Goal: Task Accomplishment & Management: Use online tool/utility

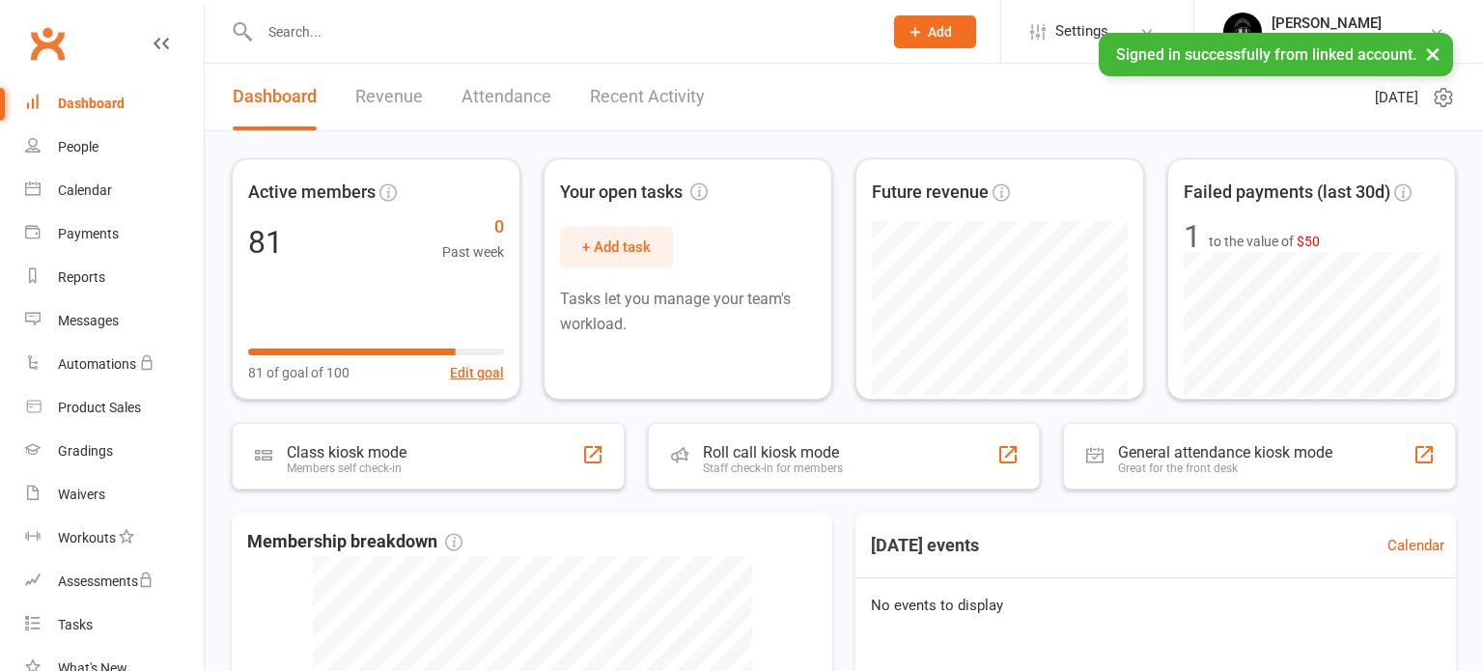
click at [639, 100] on link "Recent Activity" at bounding box center [647, 97] width 115 height 67
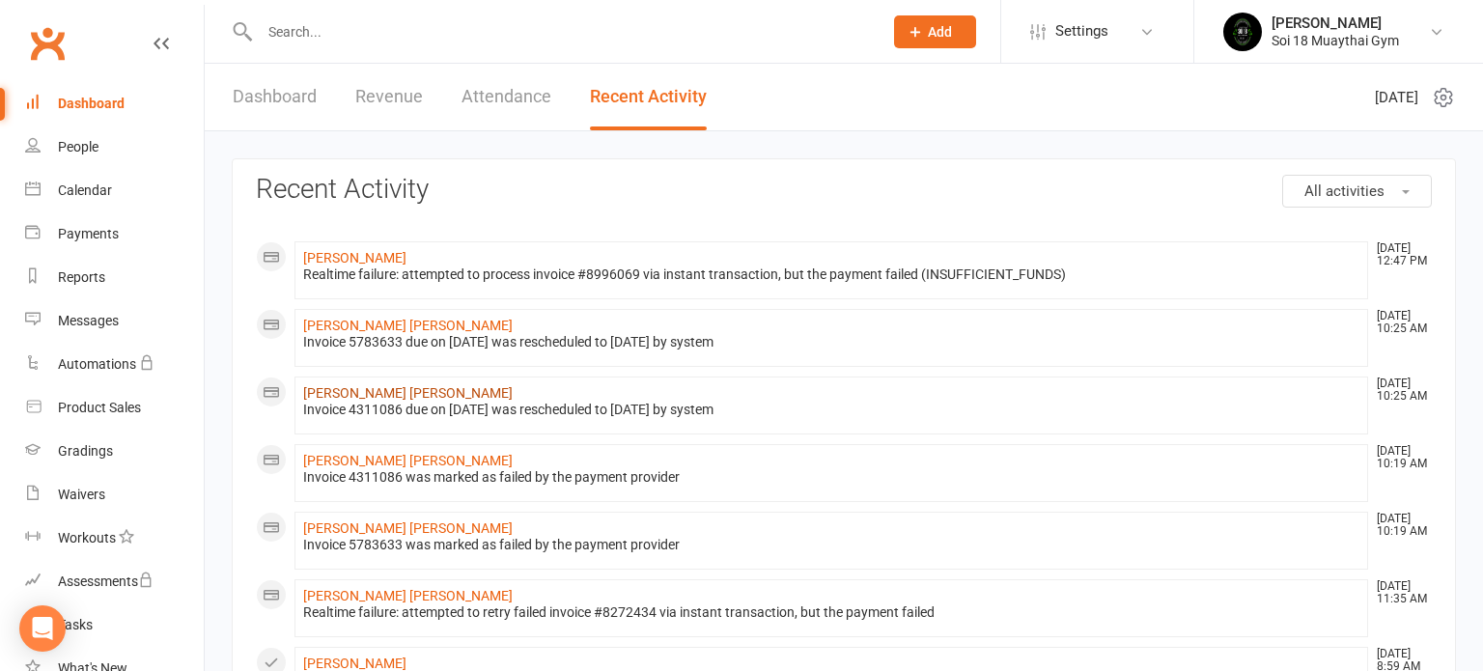
click at [339, 398] on link "Kane Barker" at bounding box center [408, 392] width 210 height 15
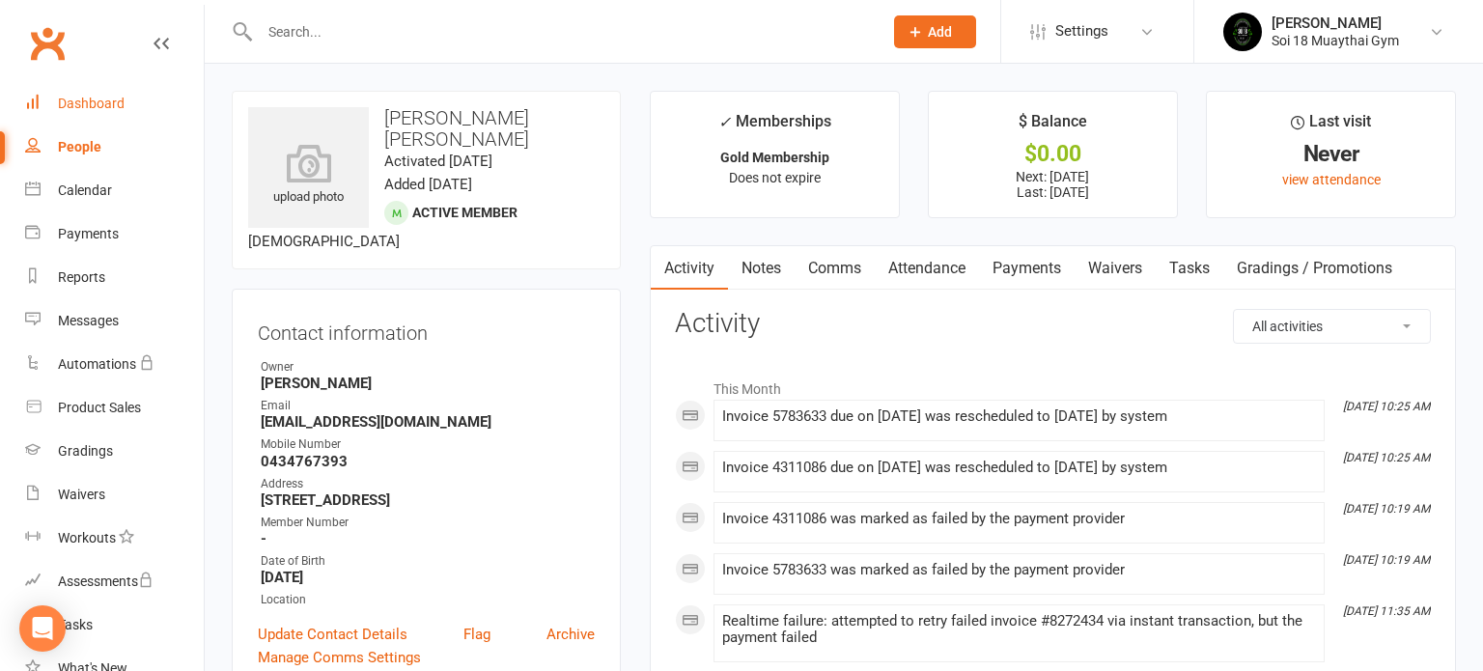
click at [109, 99] on div "Dashboard" at bounding box center [91, 103] width 67 height 15
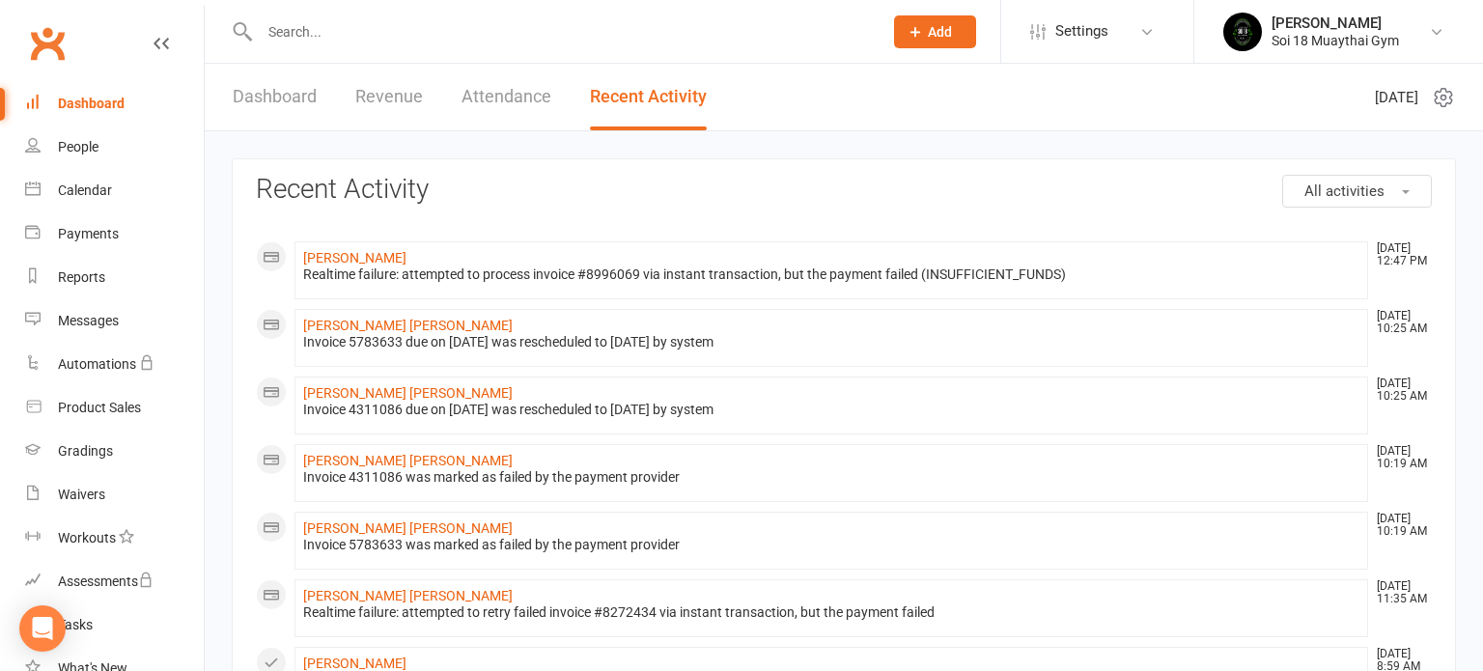
click at [263, 105] on link "Dashboard" at bounding box center [275, 97] width 84 height 67
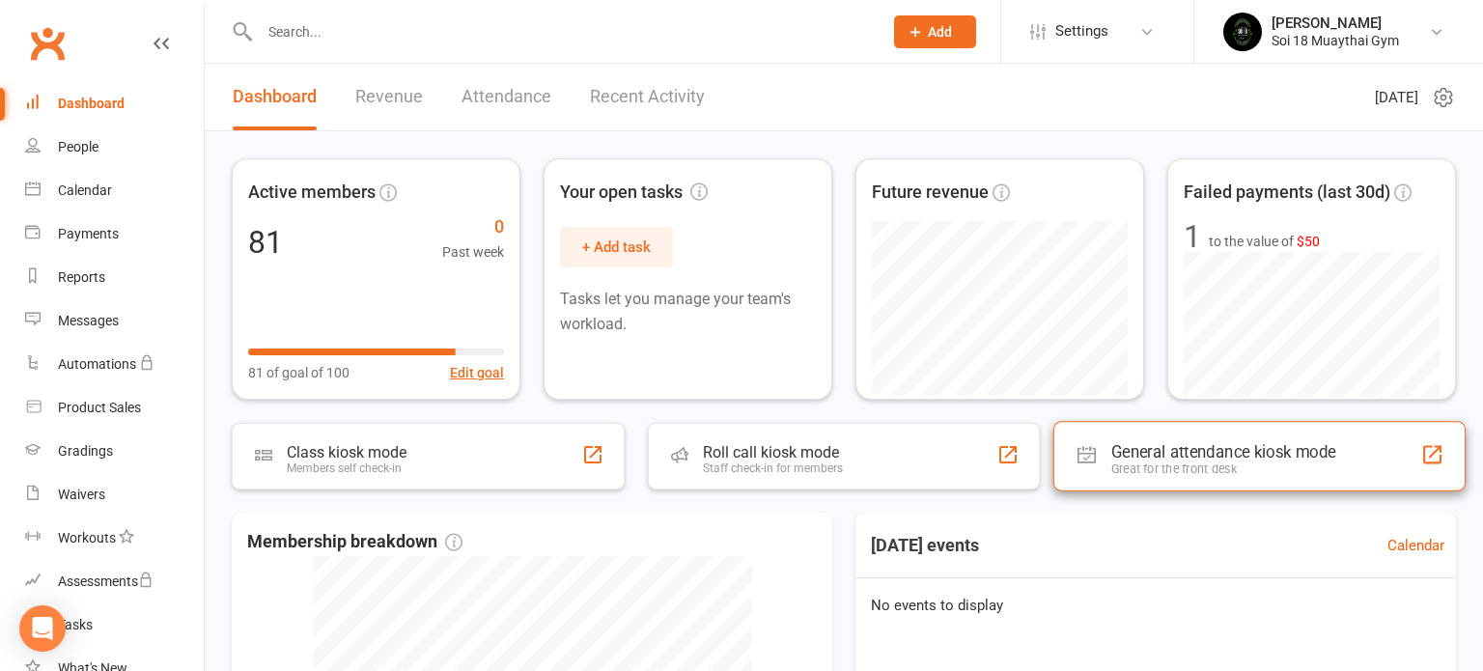
click at [1181, 463] on div "Great for the front desk" at bounding box center [1223, 469] width 225 height 14
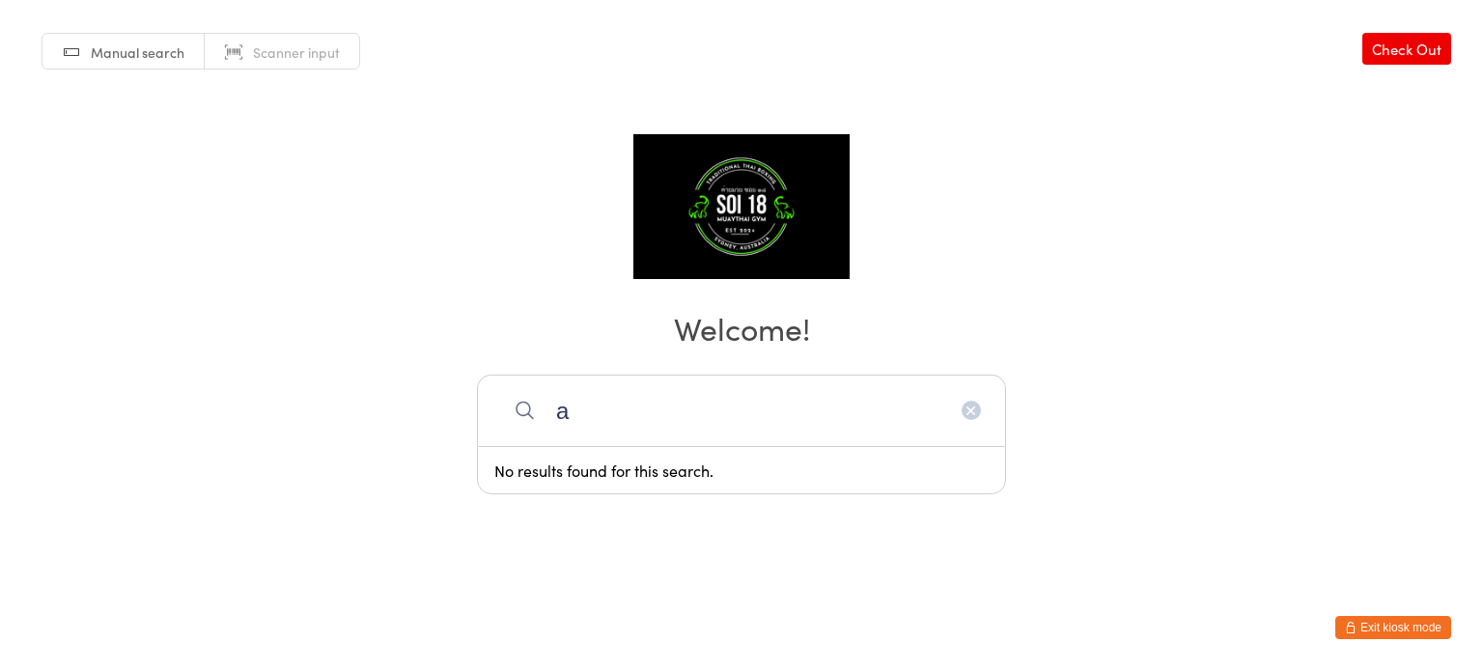
type input "archer"
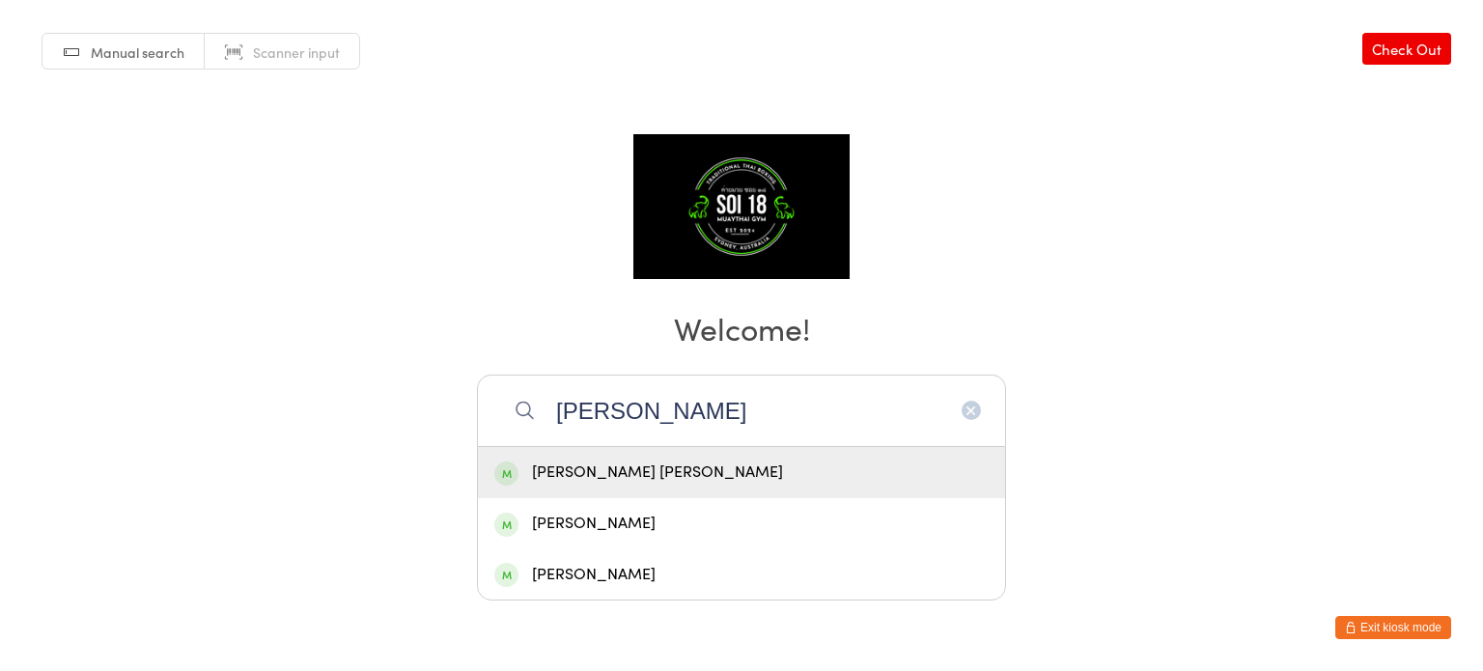
click at [675, 477] on div "archer ousey" at bounding box center [741, 473] width 494 height 26
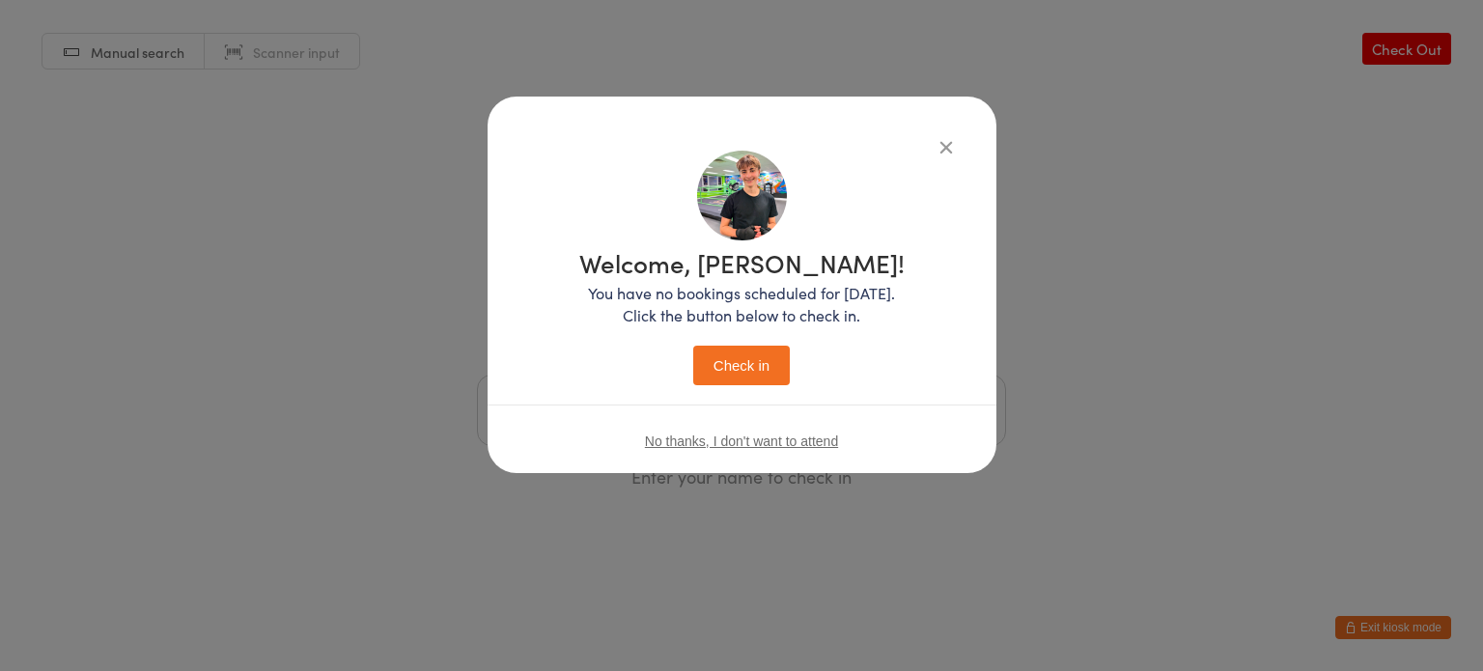
click at [744, 365] on button "Check in" at bounding box center [741, 366] width 97 height 40
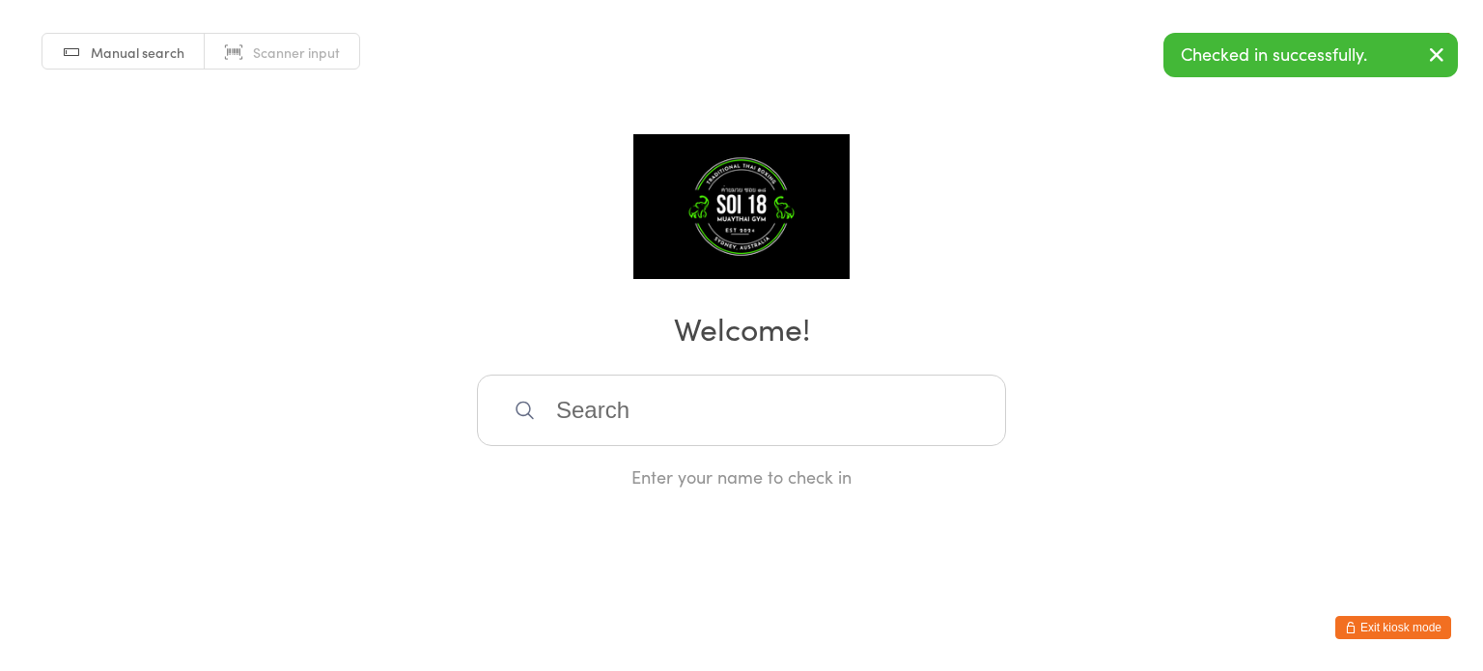
click at [659, 398] on input "search" at bounding box center [741, 410] width 529 height 71
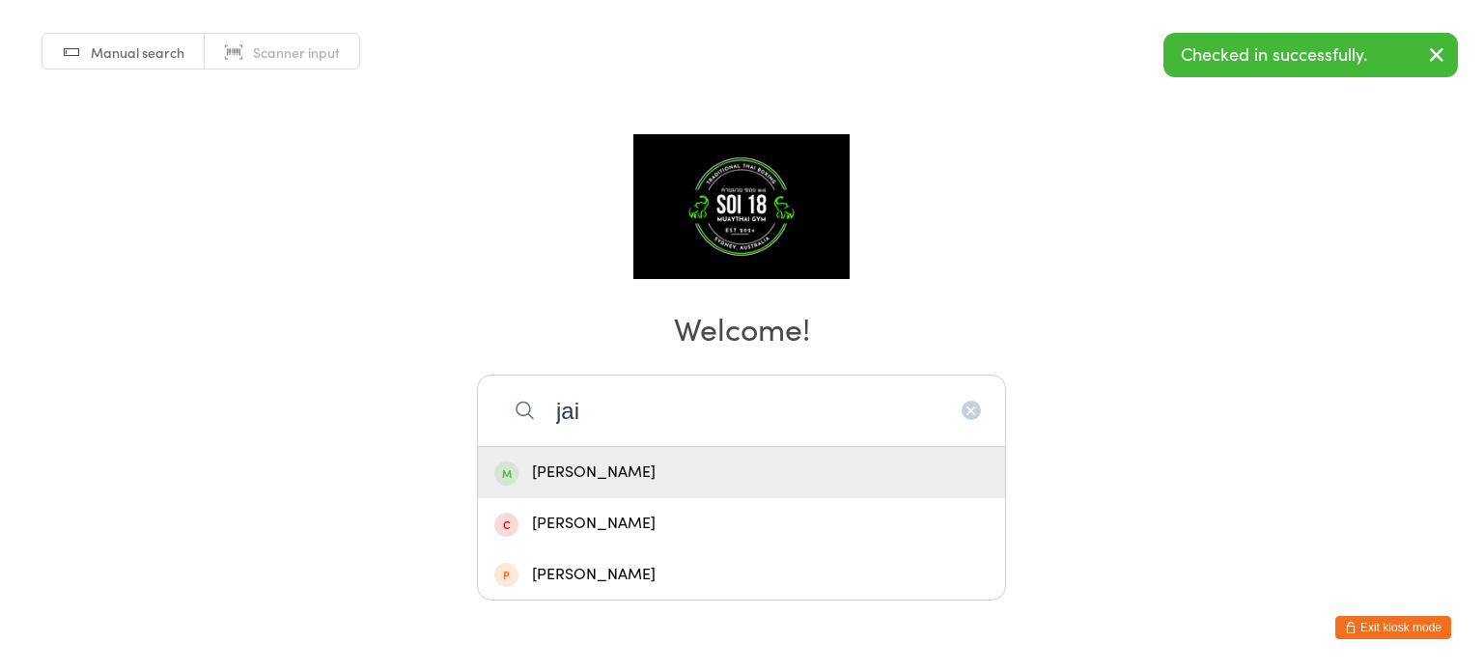
type input "jai"
click at [676, 472] on div "Jai Nicholson" at bounding box center [741, 473] width 494 height 26
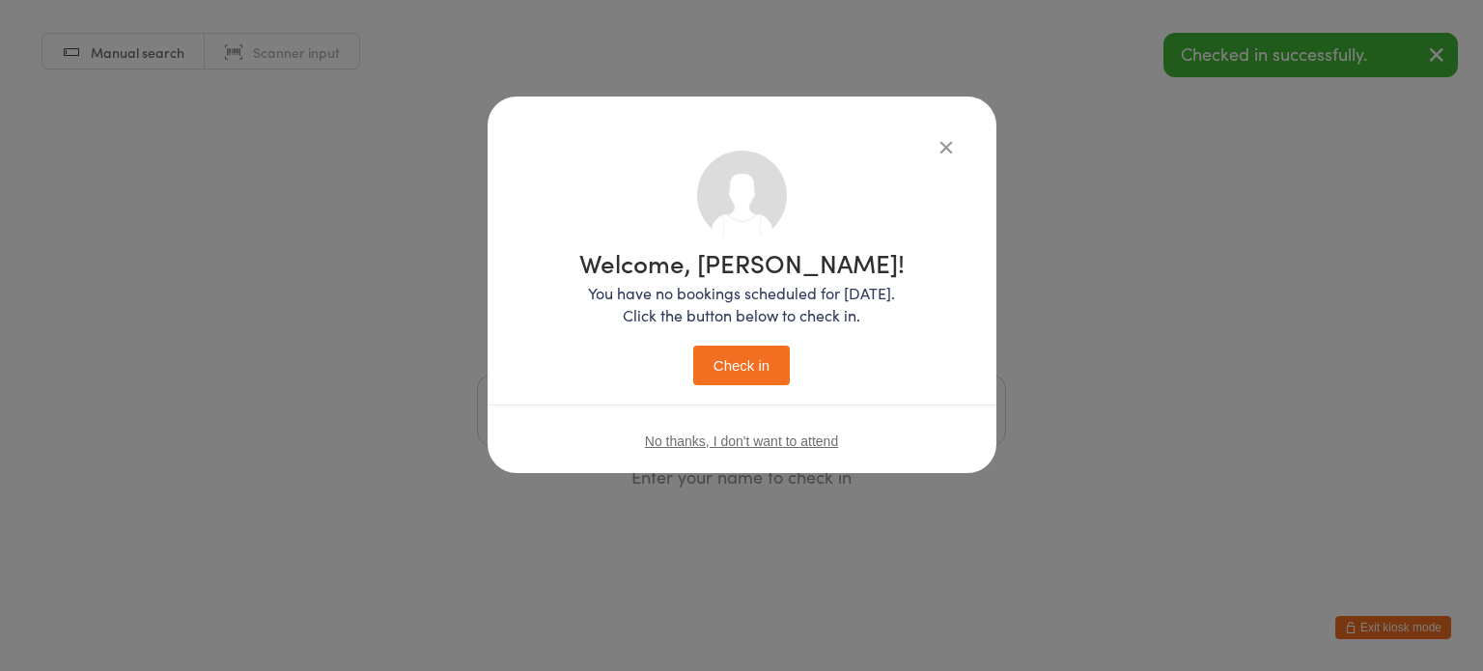
click at [762, 362] on button "Check in" at bounding box center [741, 366] width 97 height 40
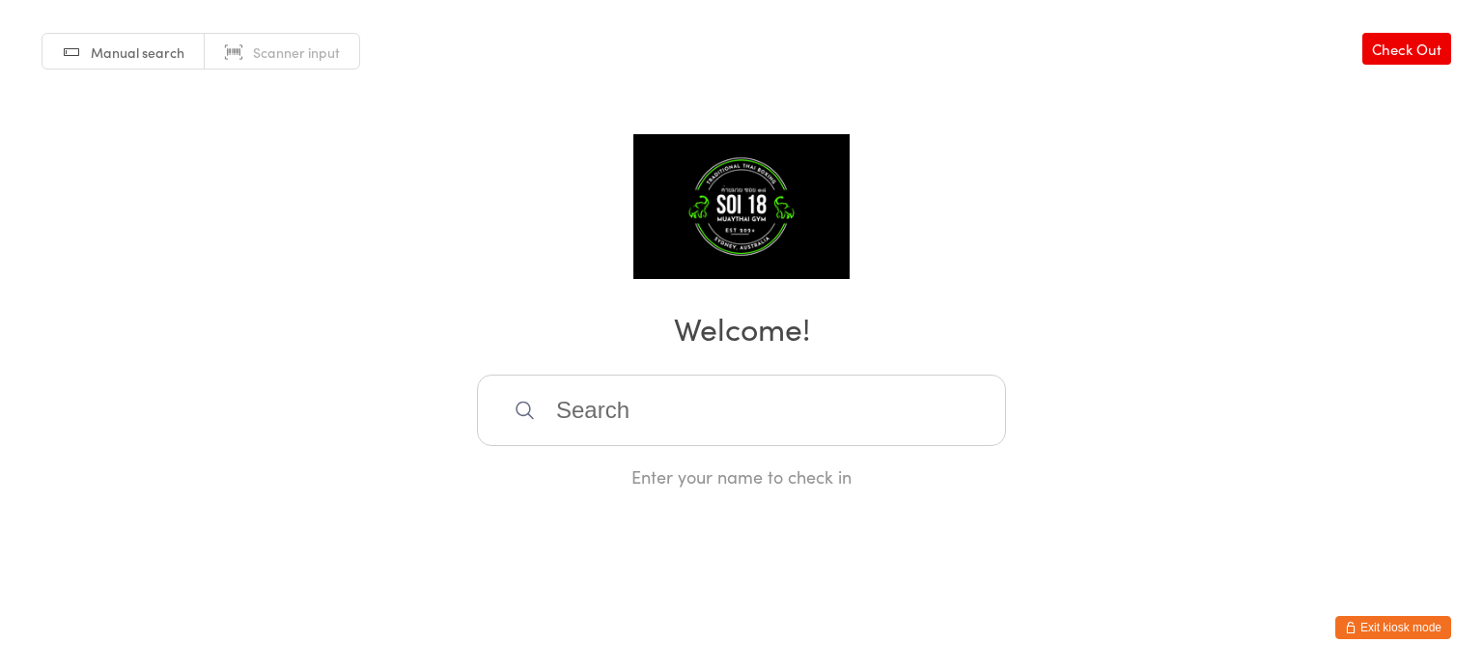
click at [1353, 629] on icon "button" at bounding box center [1351, 628] width 12 height 12
